Goal: Navigation & Orientation: Find specific page/section

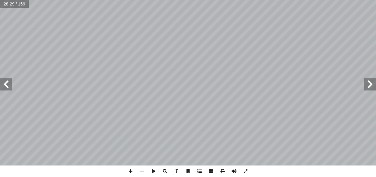
click at [6, 81] on span at bounding box center [6, 84] width 12 height 12
click at [131, 169] on span at bounding box center [131, 171] width 12 height 12
